Goal: Information Seeking & Learning: Learn about a topic

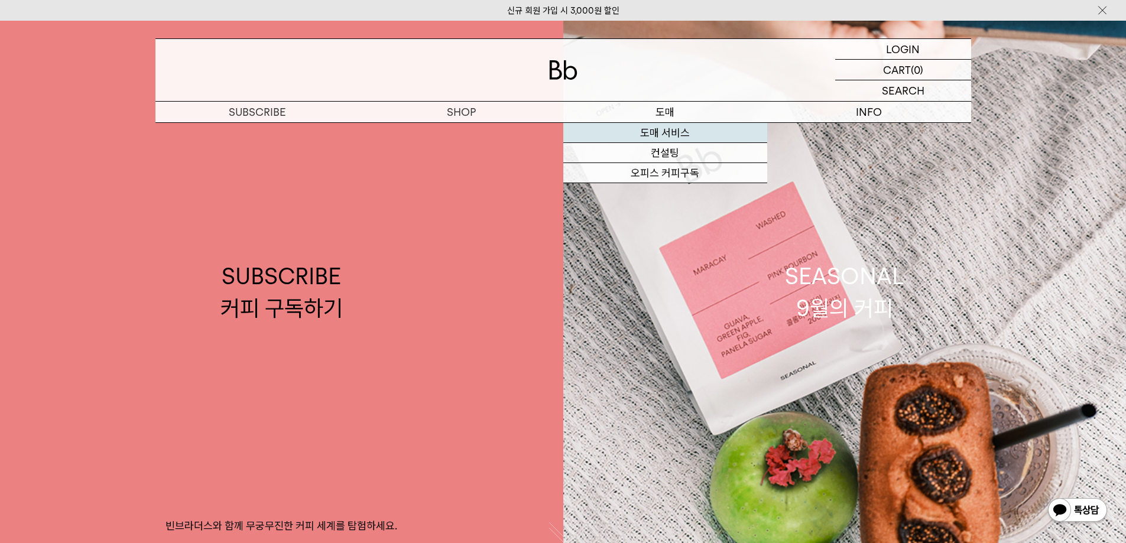
click at [663, 132] on link "도매 서비스" at bounding box center [665, 133] width 204 height 20
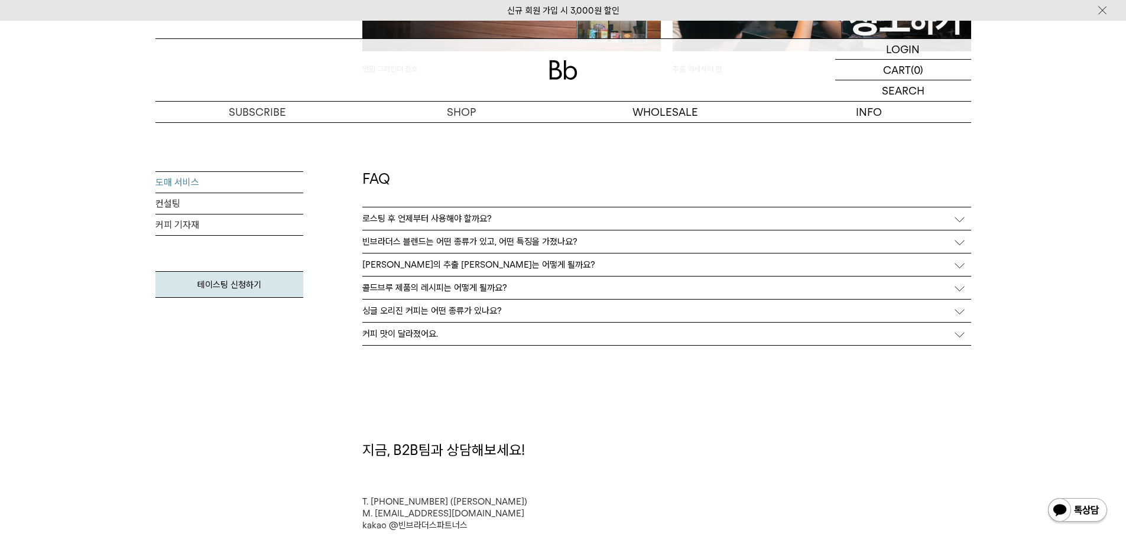
scroll to position [2932, 0]
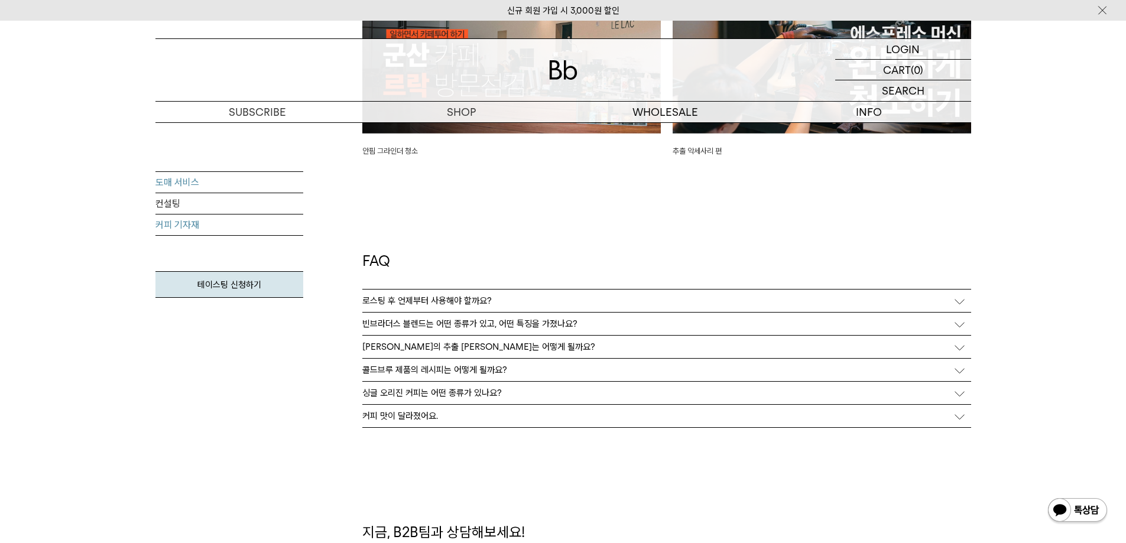
click at [192, 225] on link "커피 기자재" at bounding box center [229, 225] width 148 height 21
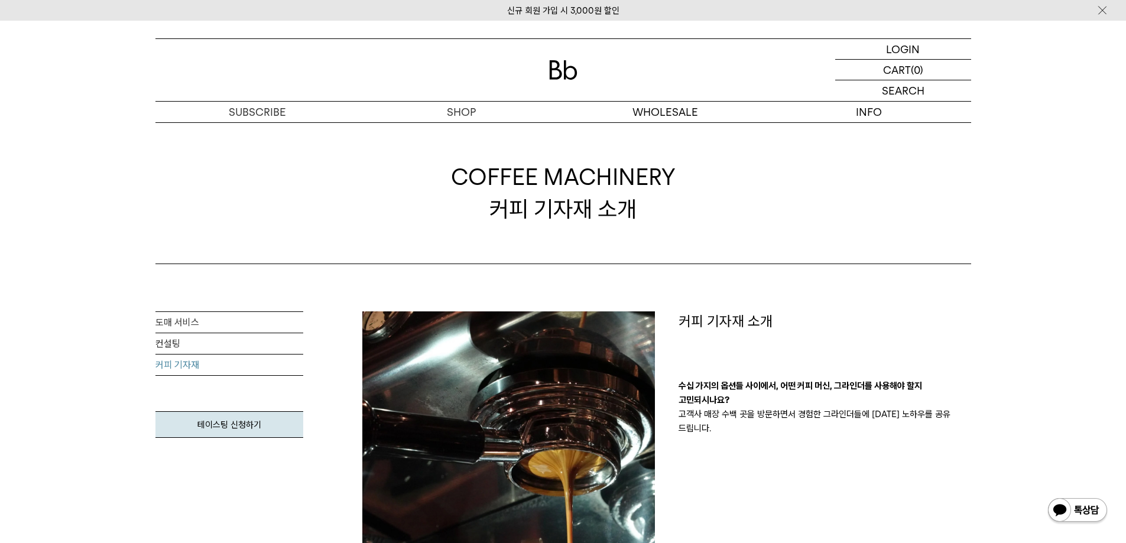
click at [566, 67] on img at bounding box center [563, 70] width 28 height 20
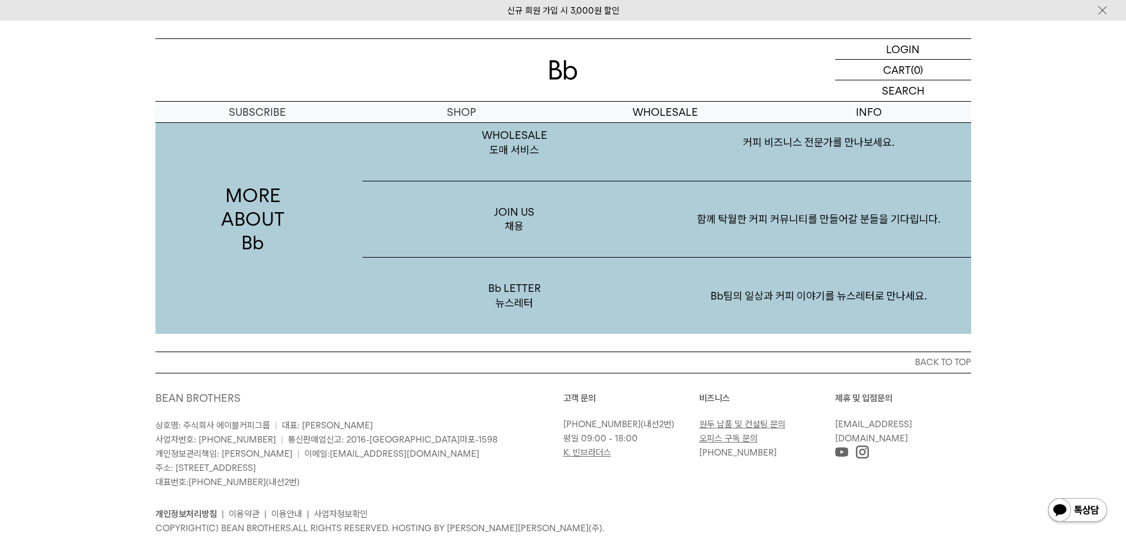
scroll to position [2291, 0]
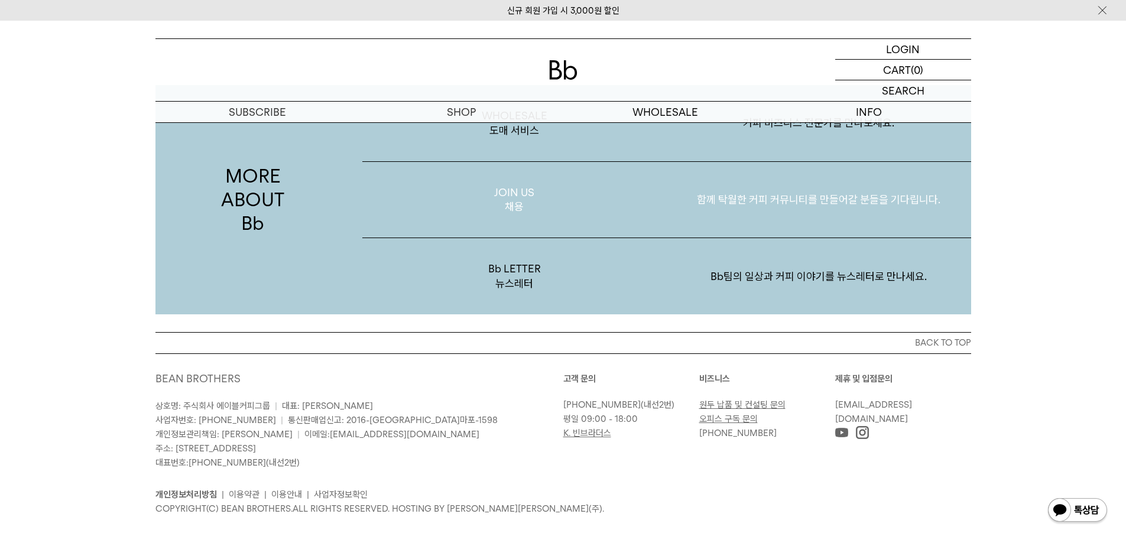
click at [530, 180] on p "JOIN US 채용" at bounding box center [514, 200] width 304 height 76
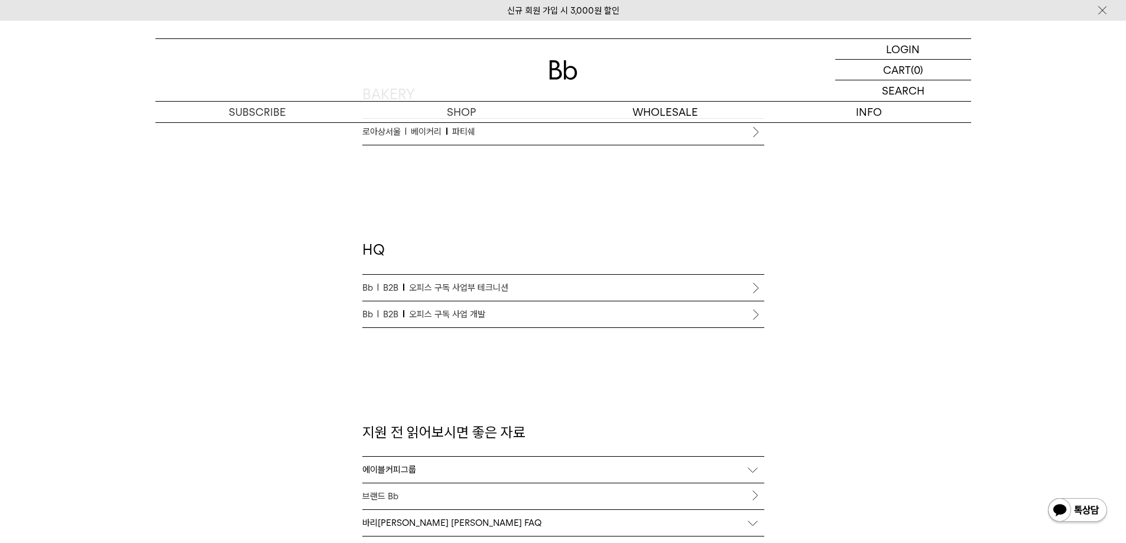
scroll to position [1005, 0]
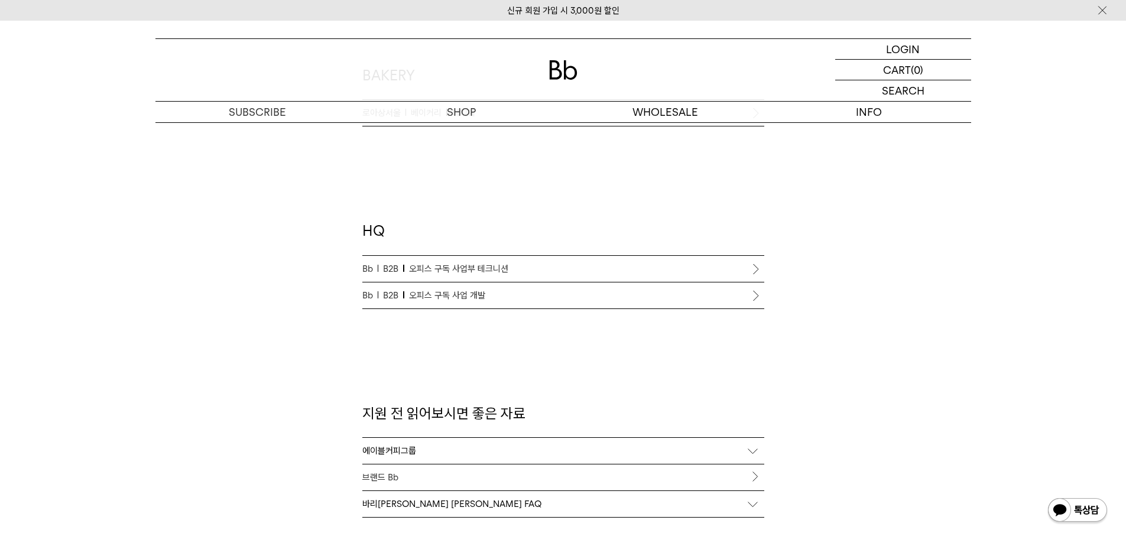
click at [511, 264] on p "Bb B2B 오피스 구독 사업부 테크니션" at bounding box center [563, 269] width 402 height 14
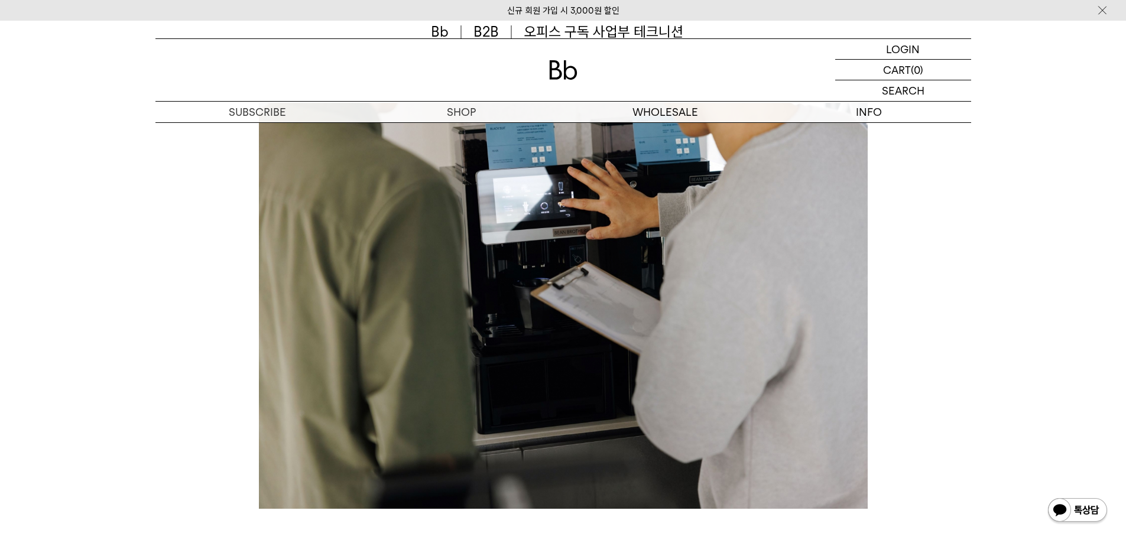
scroll to position [414, 0]
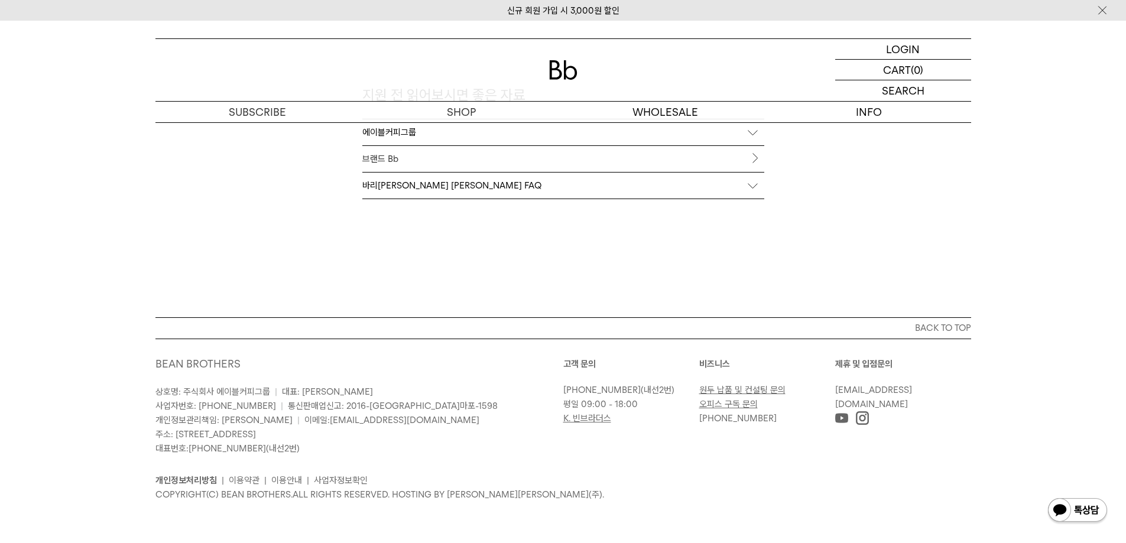
scroll to position [1087, 0]
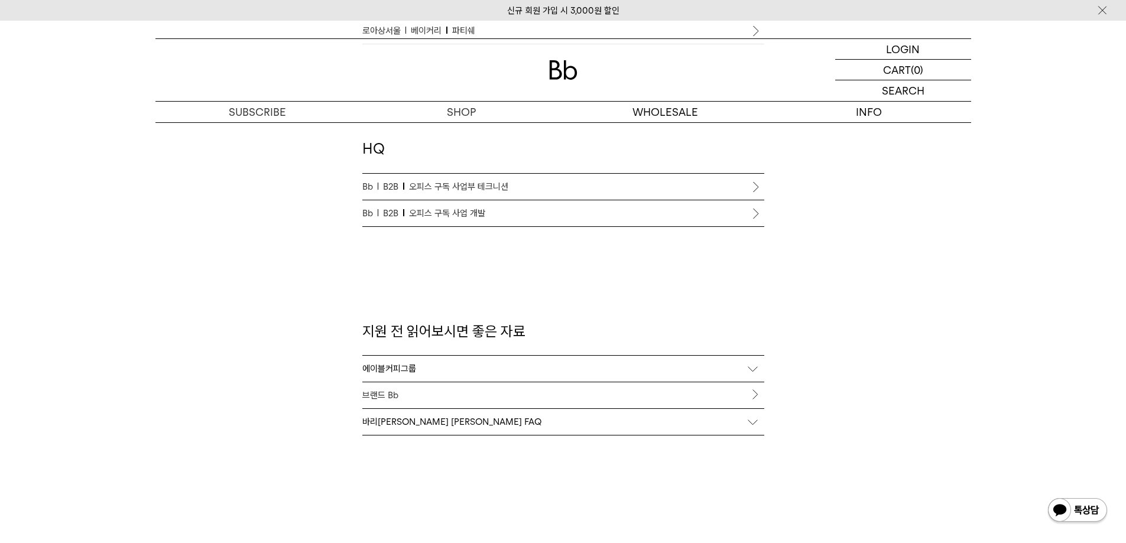
click at [504, 428] on div "바리[PERSON_NAME] [PERSON_NAME] FAQ" at bounding box center [563, 422] width 402 height 26
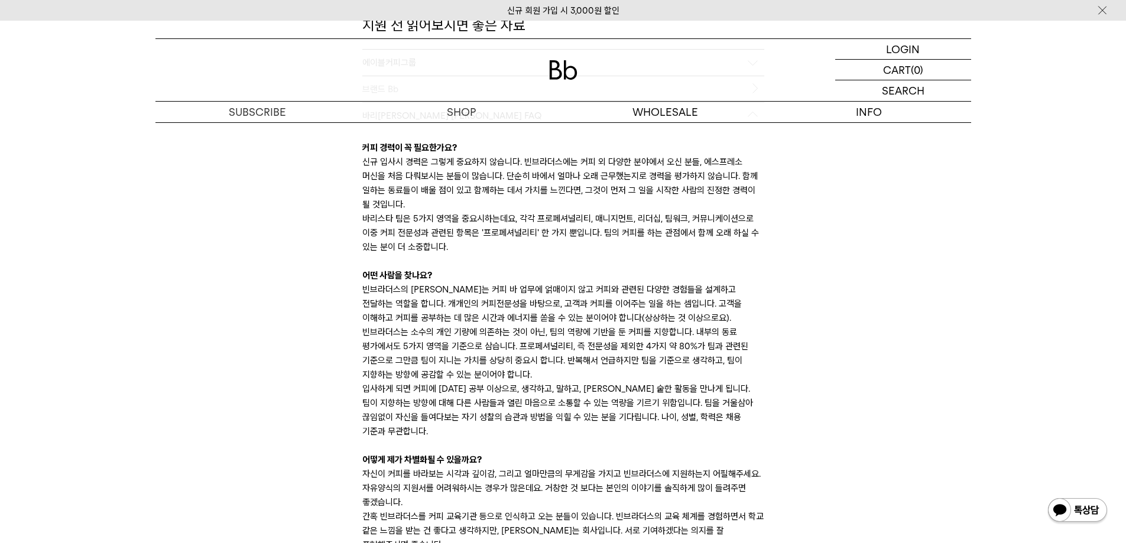
scroll to position [1501, 0]
